Goal: Navigation & Orientation: Find specific page/section

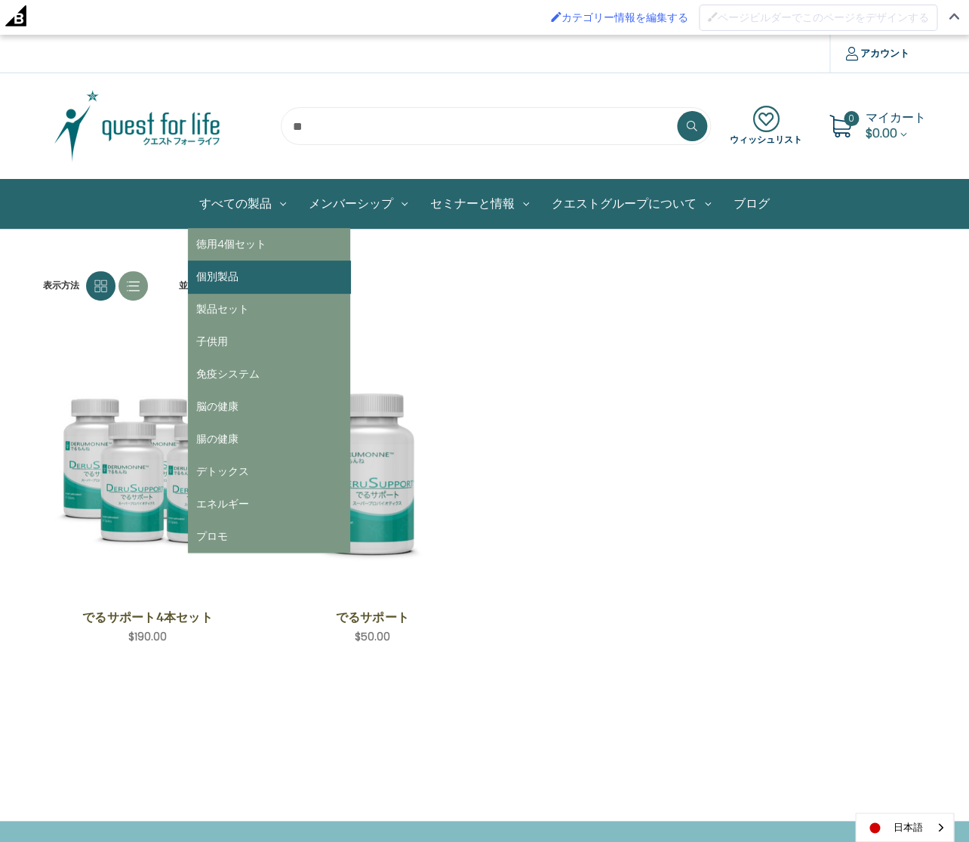
click at [232, 275] on link "個別製品" at bounding box center [269, 276] width 162 height 32
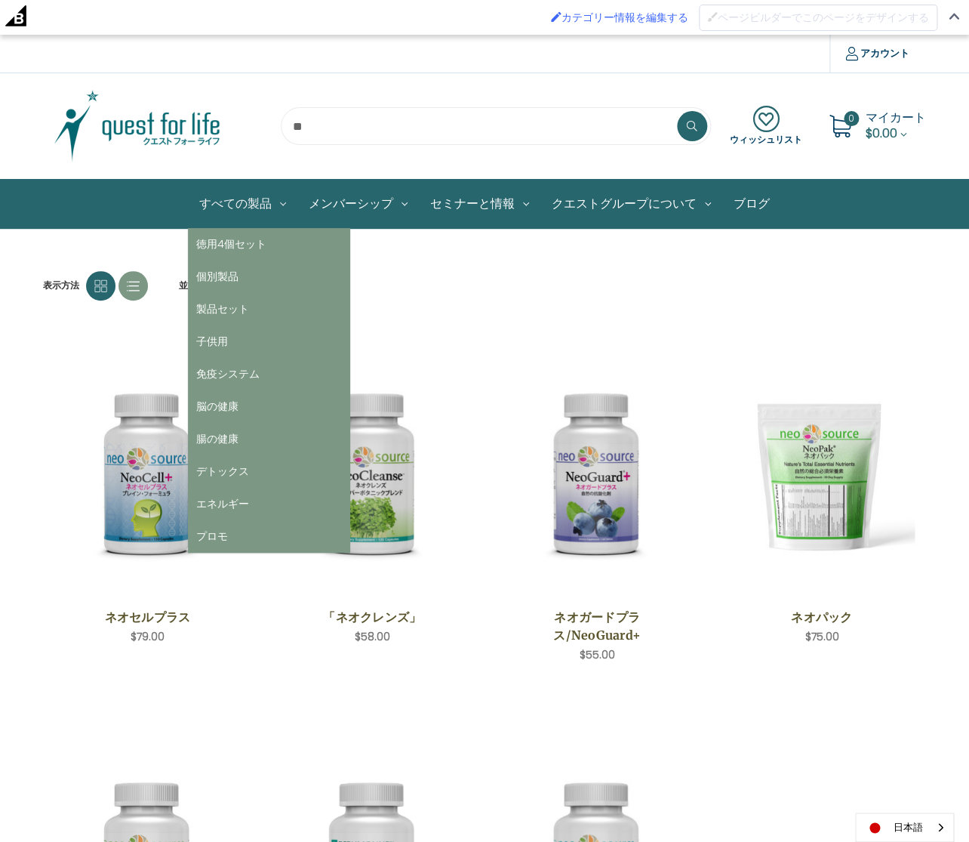
click at [245, 211] on link "すべての製品" at bounding box center [242, 204] width 109 height 48
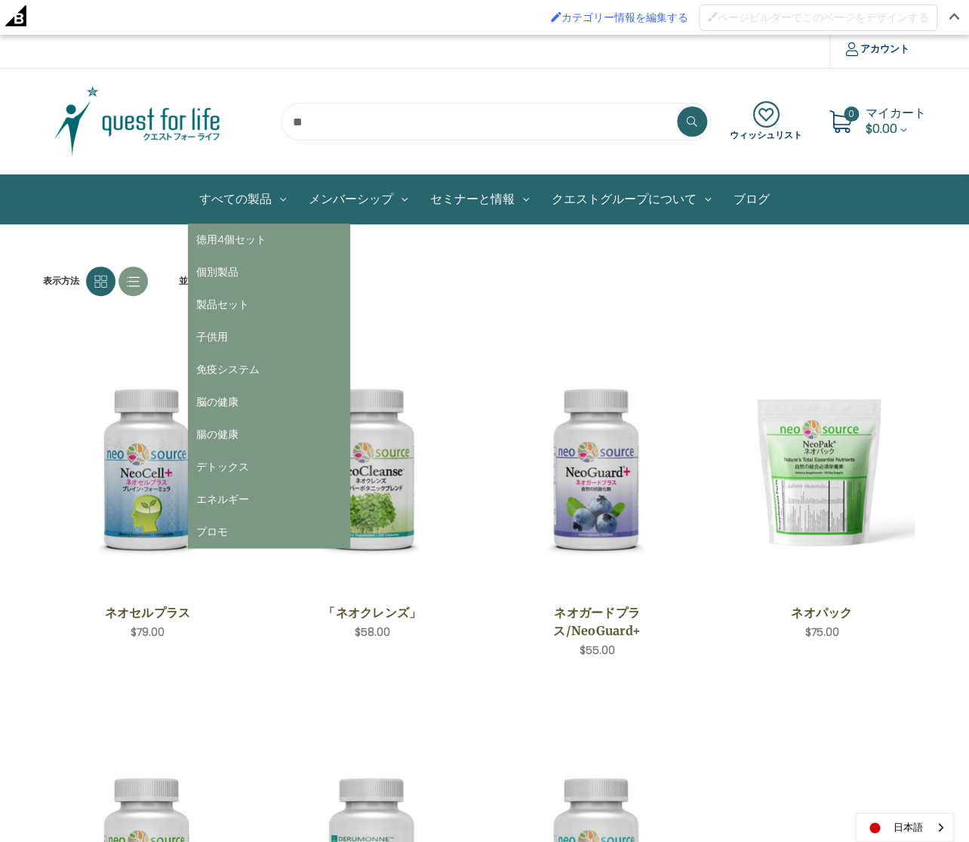
scroll to position [4, 0]
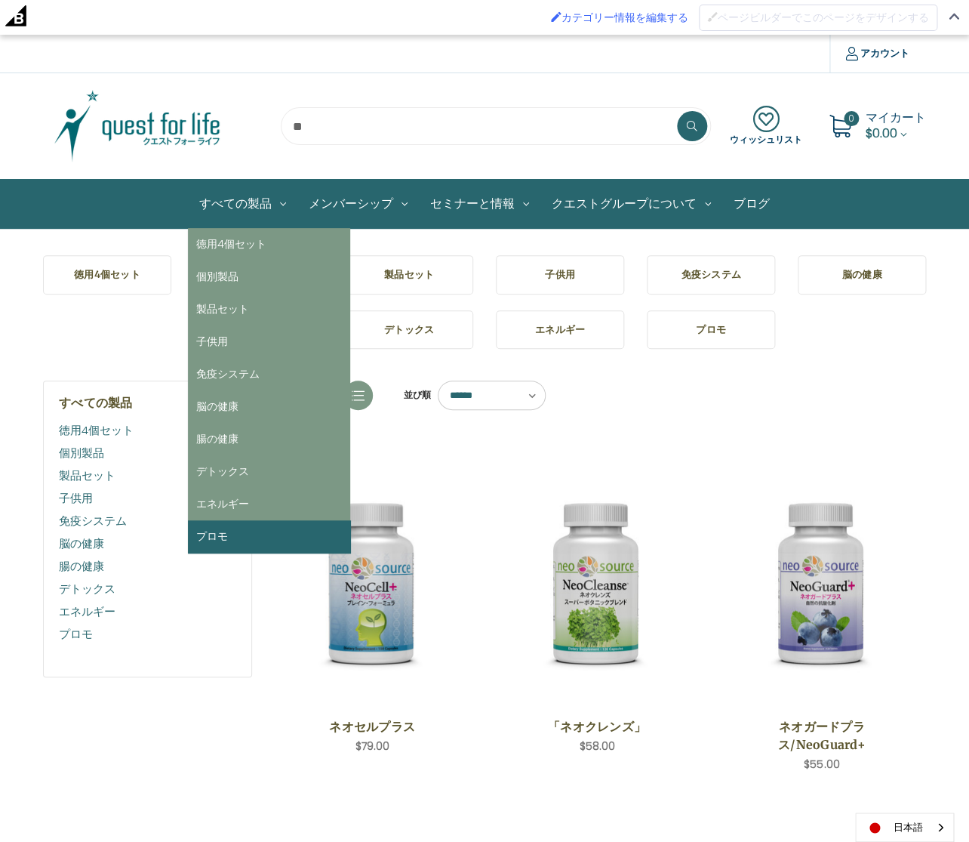
click at [217, 528] on link "プロモ" at bounding box center [269, 536] width 162 height 32
